Goal: Task Accomplishment & Management: Use online tool/utility

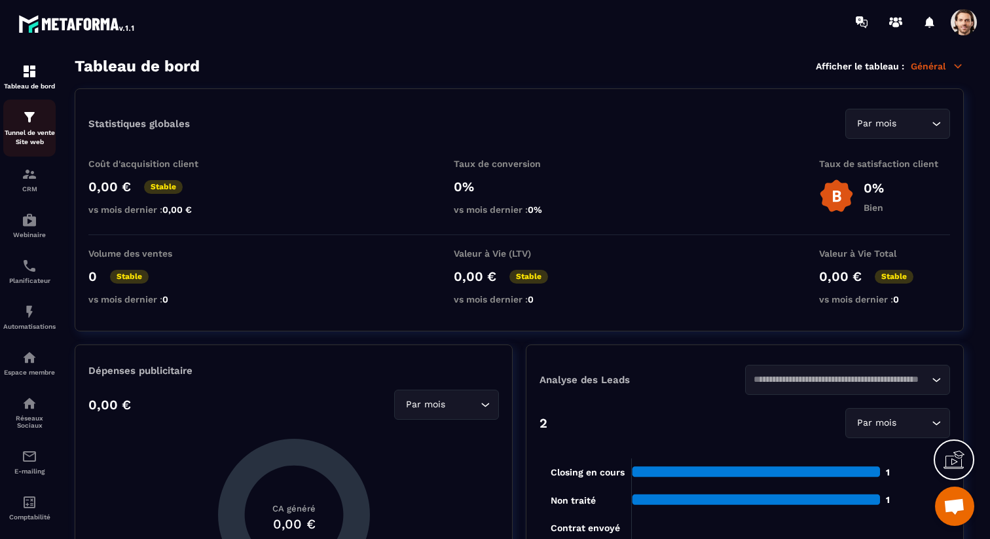
click at [17, 128] on p "Tunnel de vente Site web" at bounding box center [29, 137] width 52 height 18
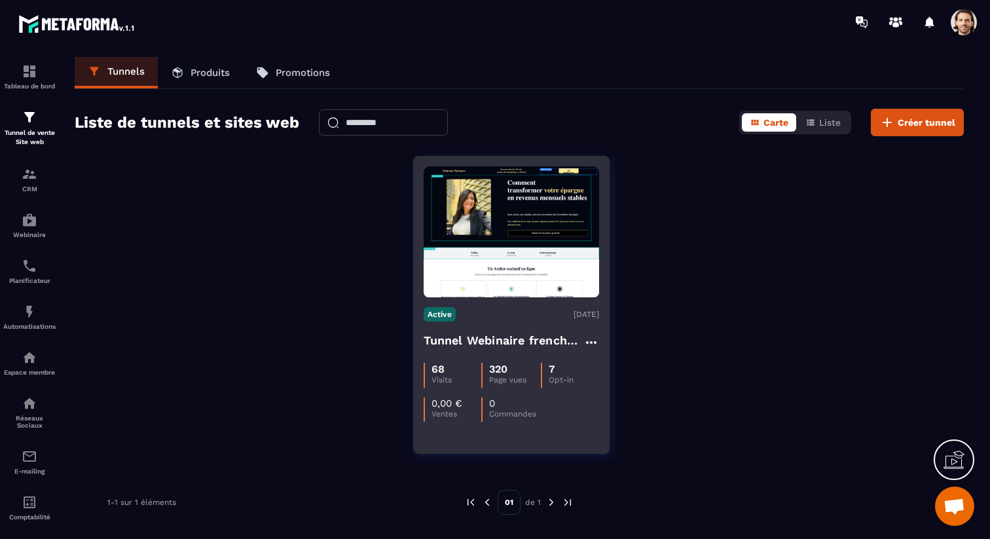
click at [451, 337] on h4 "Tunnel Webinaire frenchy partners" at bounding box center [503, 340] width 160 height 18
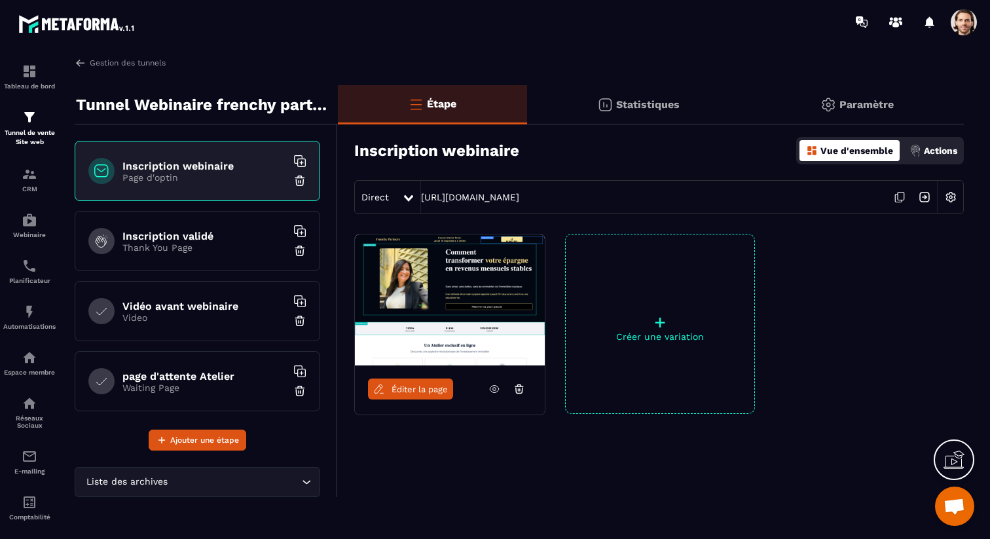
click at [920, 198] on img at bounding box center [924, 197] width 25 height 25
click at [31, 323] on div "Automatisations" at bounding box center [29, 317] width 52 height 26
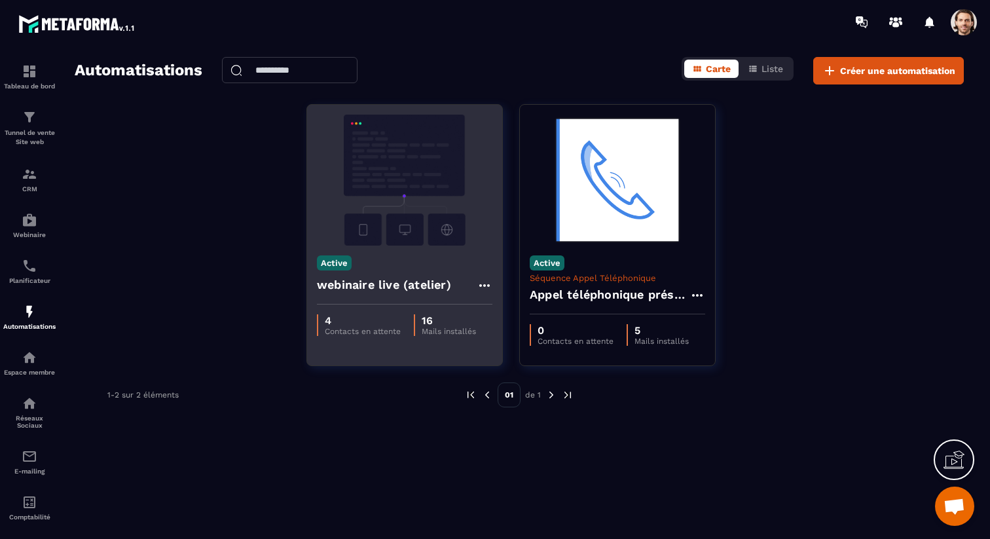
click at [397, 287] on h4 "webinaire live (atelier)" at bounding box center [384, 285] width 134 height 18
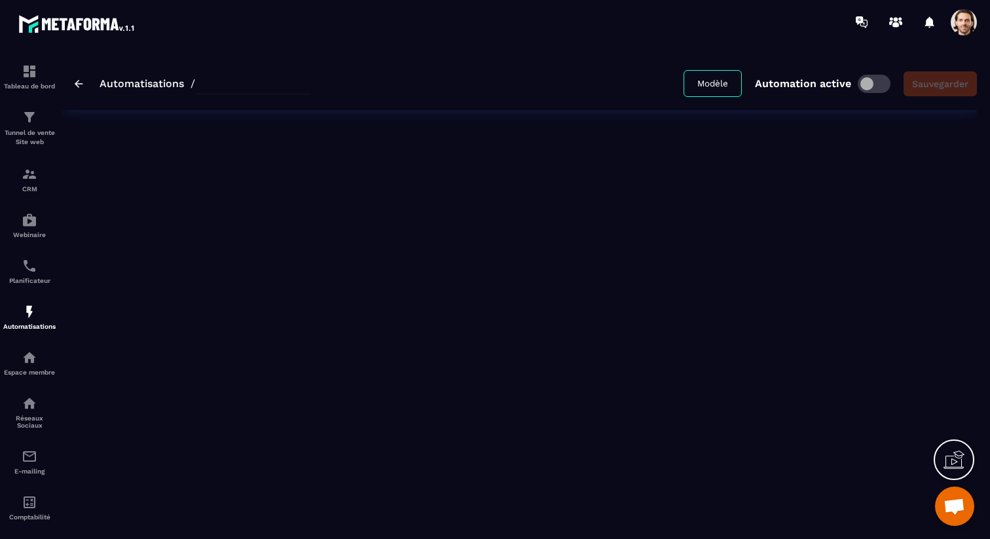
type input "**********"
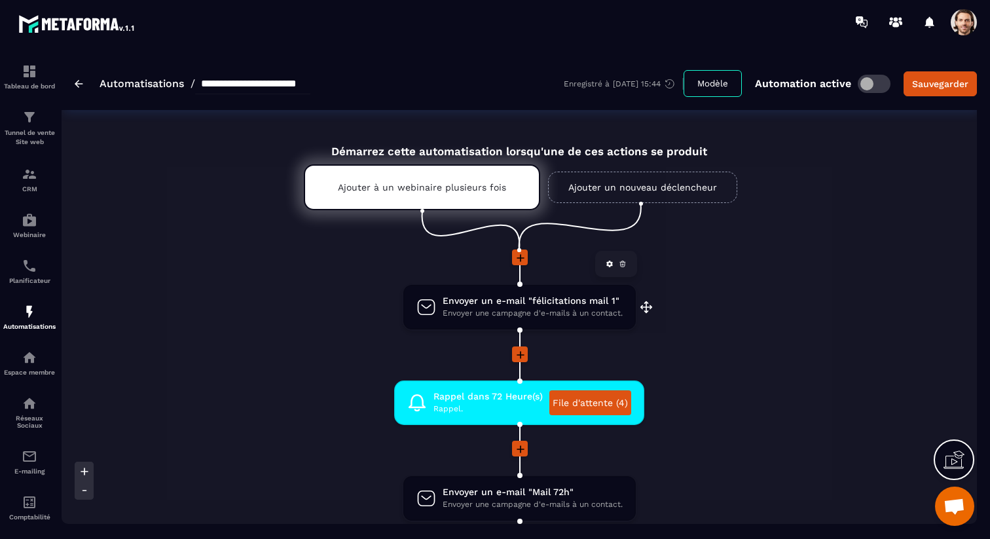
click at [503, 312] on span "Envoyer une campagne d'e-mails à un contact." at bounding box center [532, 313] width 180 height 12
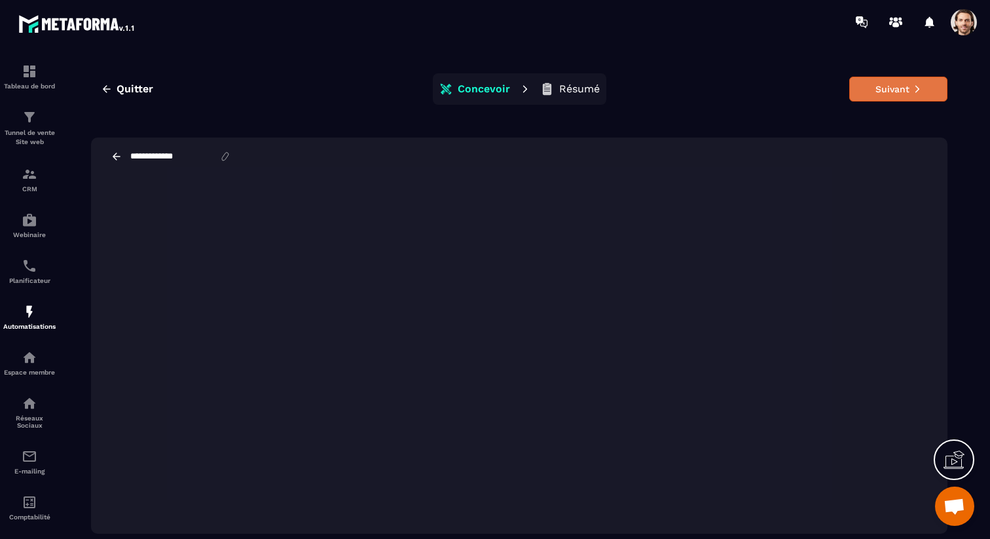
click at [908, 94] on button "Suivant" at bounding box center [898, 89] width 98 height 25
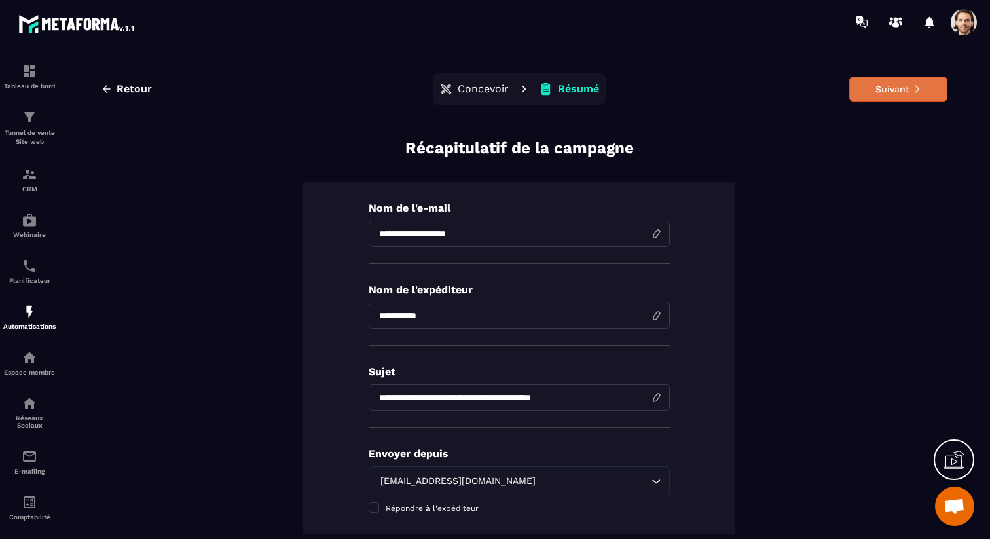
click at [908, 94] on button "Suivant" at bounding box center [898, 89] width 98 height 25
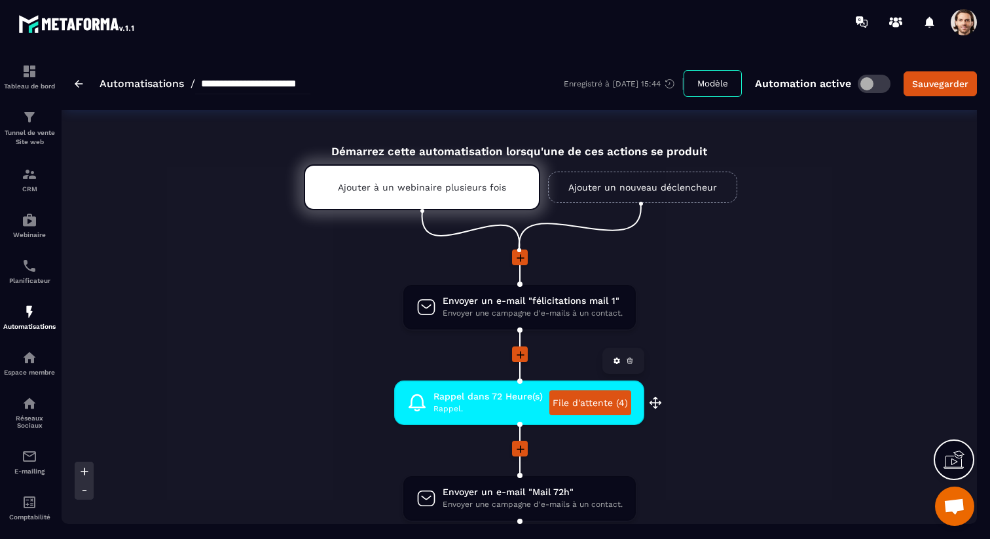
click at [577, 397] on link "File d'attente (4)" at bounding box center [590, 402] width 82 height 25
